Goal: Transaction & Acquisition: Purchase product/service

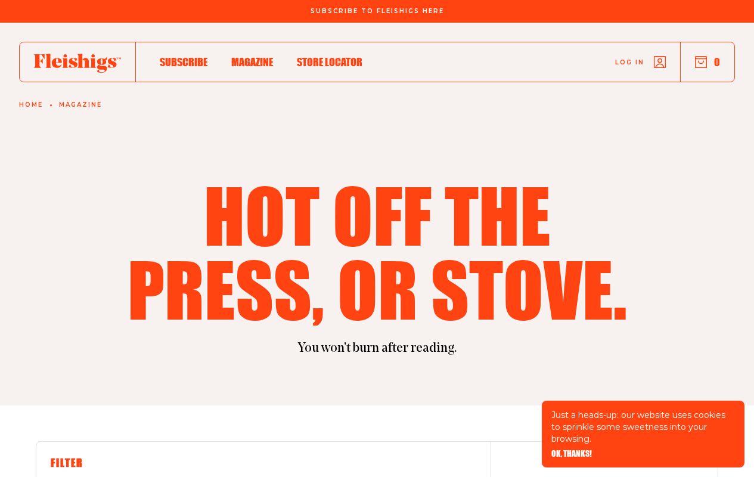
click at [571, 450] on span "OK, THANKS!" at bounding box center [571, 445] width 41 height 8
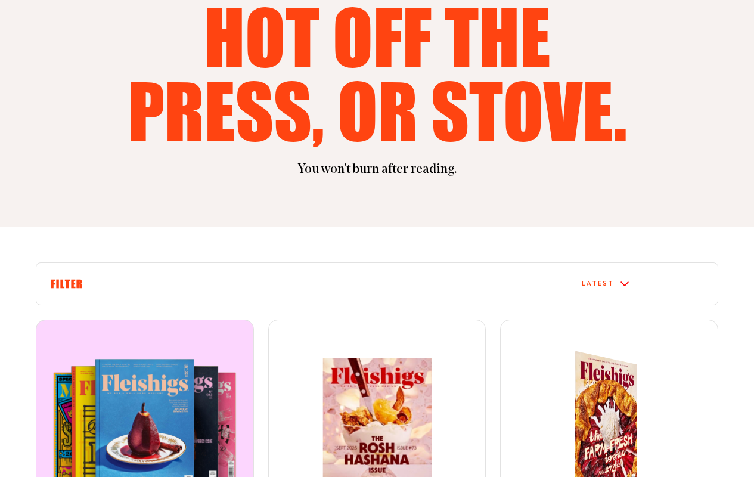
scroll to position [358, 0]
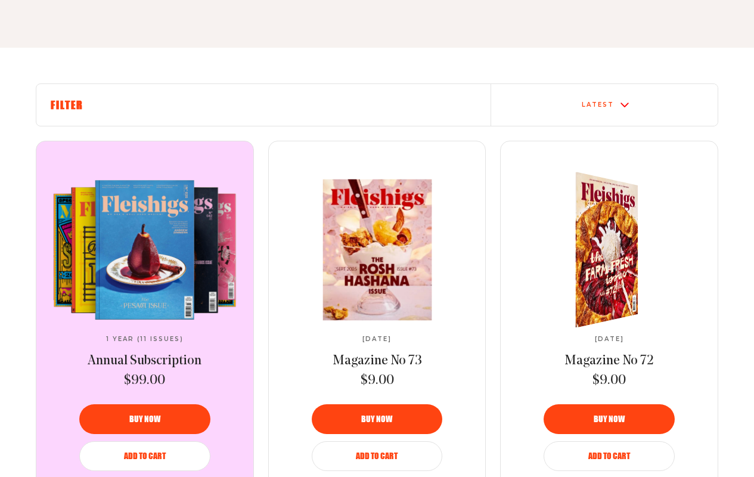
click at [377, 452] on span "Add to Cart" at bounding box center [377, 448] width 42 height 8
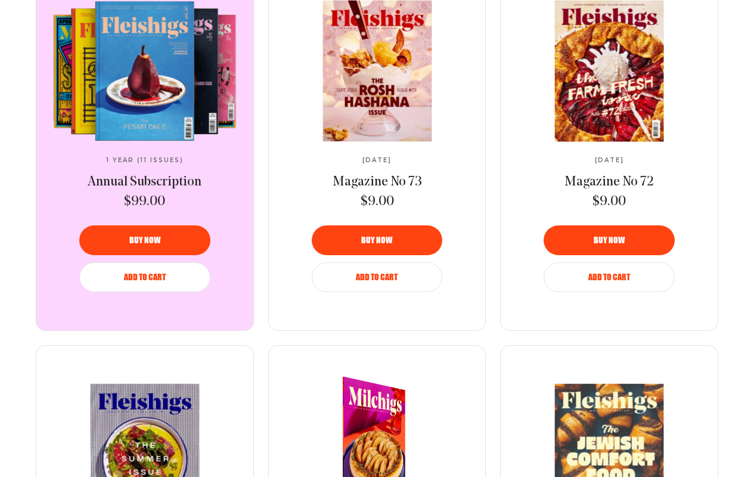
scroll to position [715, 0]
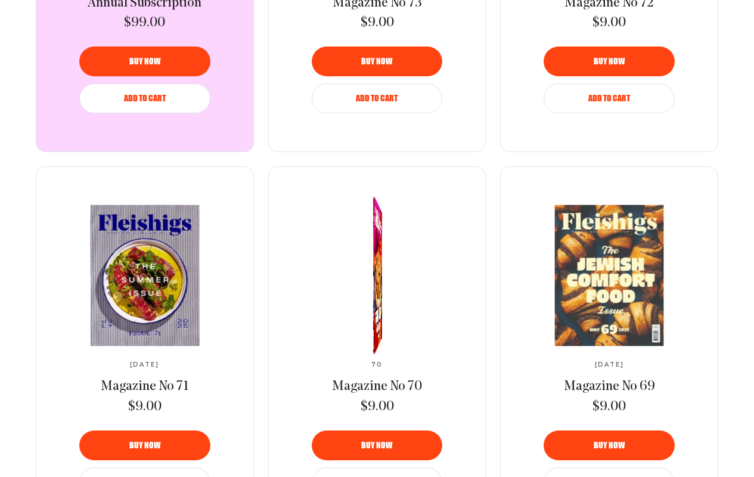
click at [609, 7] on span "Magazine No 72" at bounding box center [609, 3] width 89 height 14
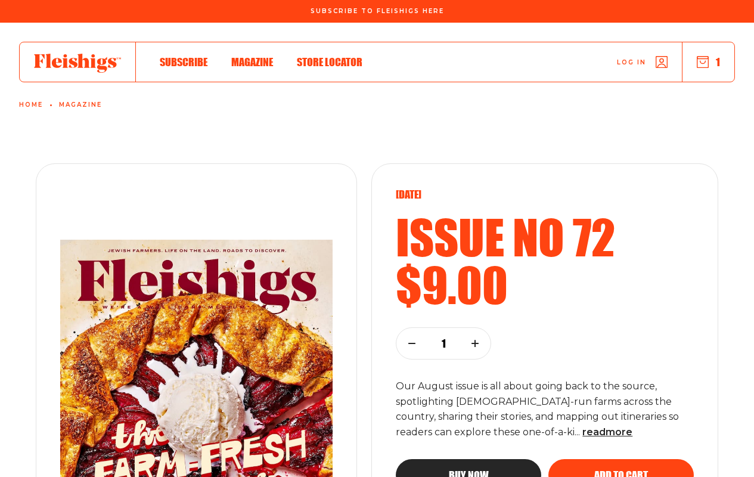
click at [621, 470] on span "Add to cart" at bounding box center [621, 464] width 54 height 11
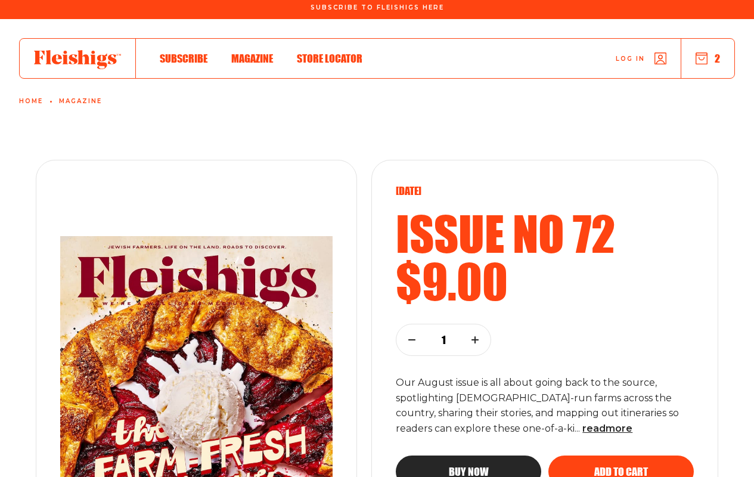
click at [621, 461] on span "Add to cart" at bounding box center [621, 460] width 54 height 11
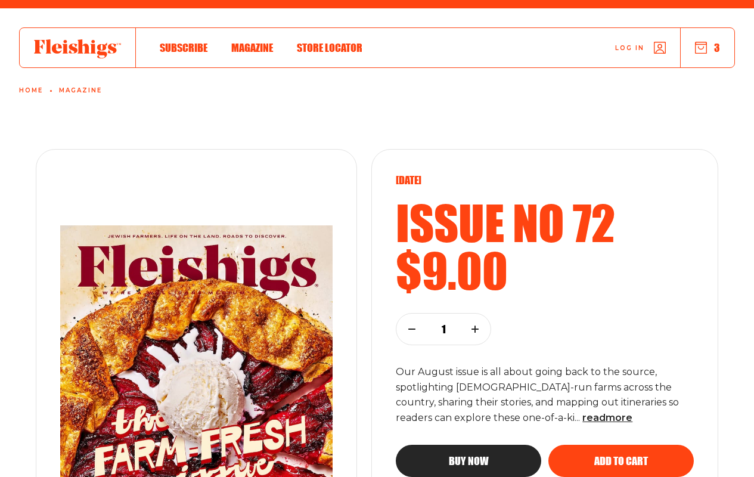
click at [621, 455] on span "Add to cart" at bounding box center [621, 450] width 54 height 11
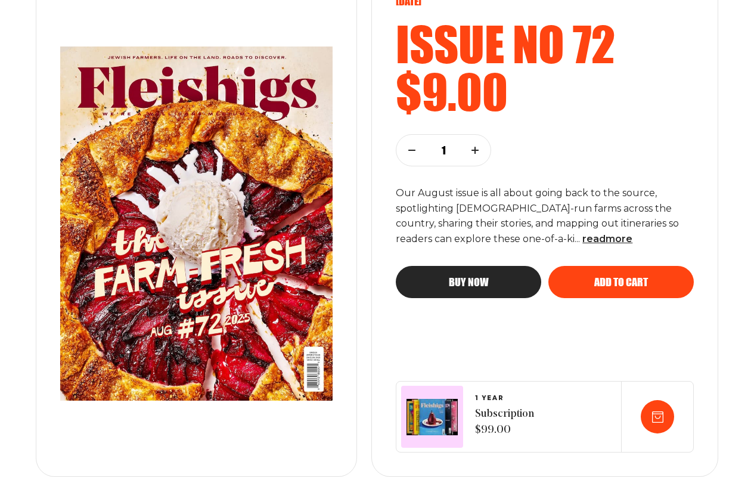
click at [621, 277] on span "Add to cart" at bounding box center [621, 271] width 54 height 11
